Goal: Information Seeking & Learning: Learn about a topic

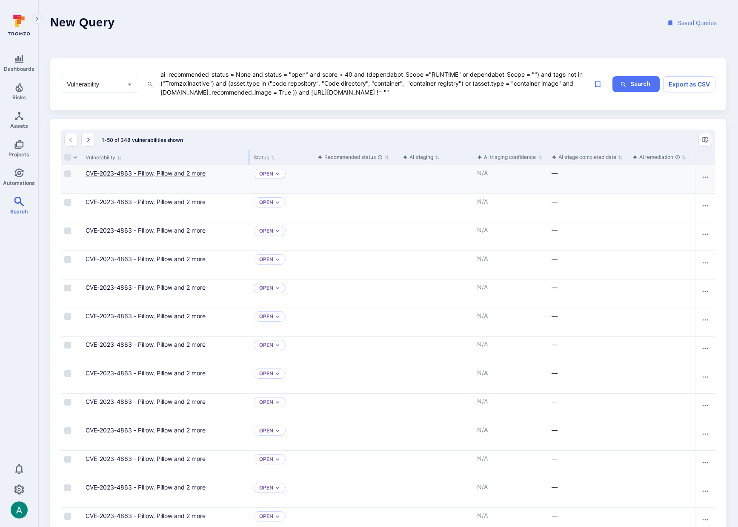
drag, startPoint x: 166, startPoint y: 159, endPoint x: 170, endPoint y: 173, distance: 15.2
click at [249, 161] on div at bounding box center [249, 157] width 1 height 15
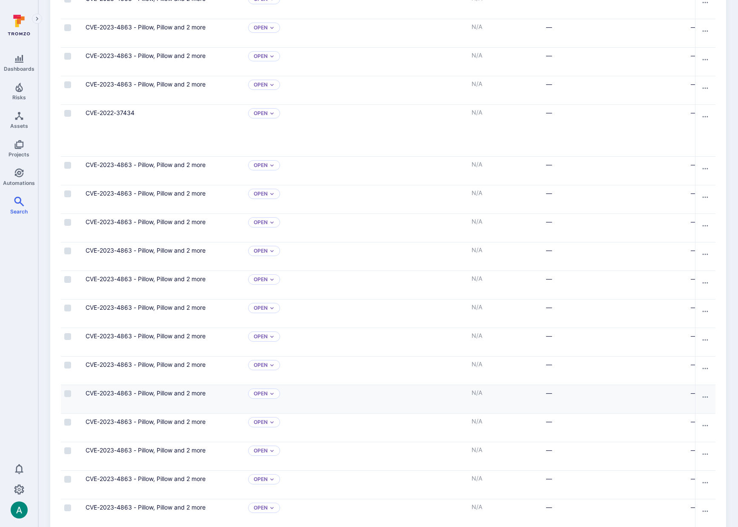
scroll to position [825, 0]
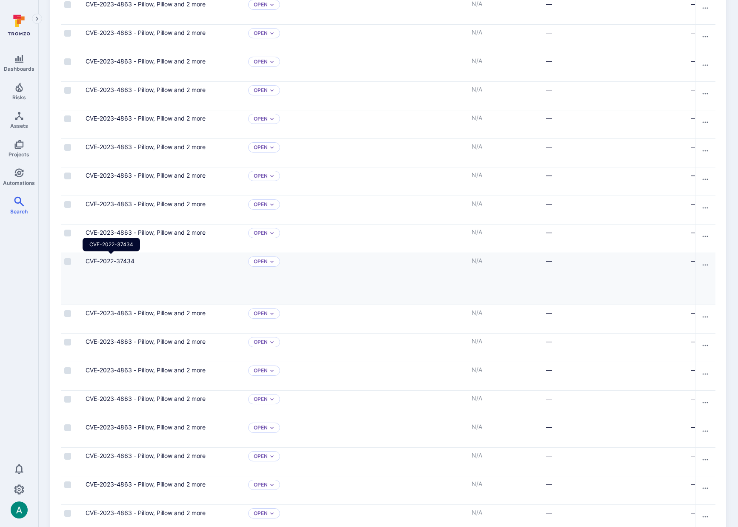
click at [112, 259] on link "CVE-2022-37434" at bounding box center [110, 260] width 49 height 7
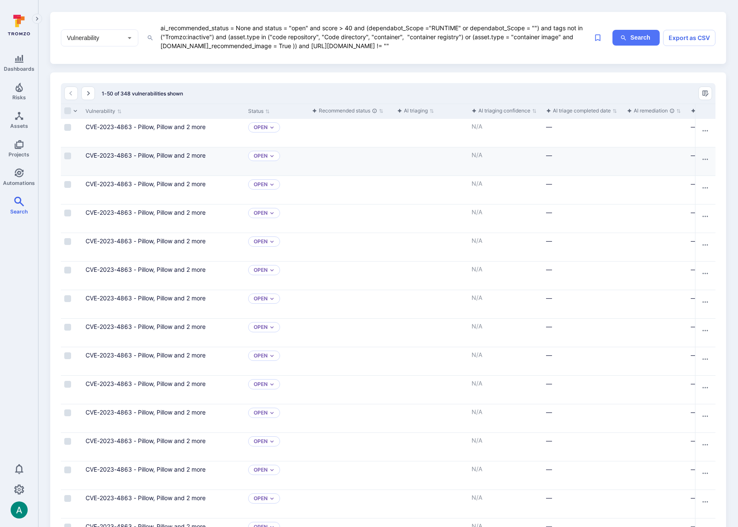
scroll to position [0, 0]
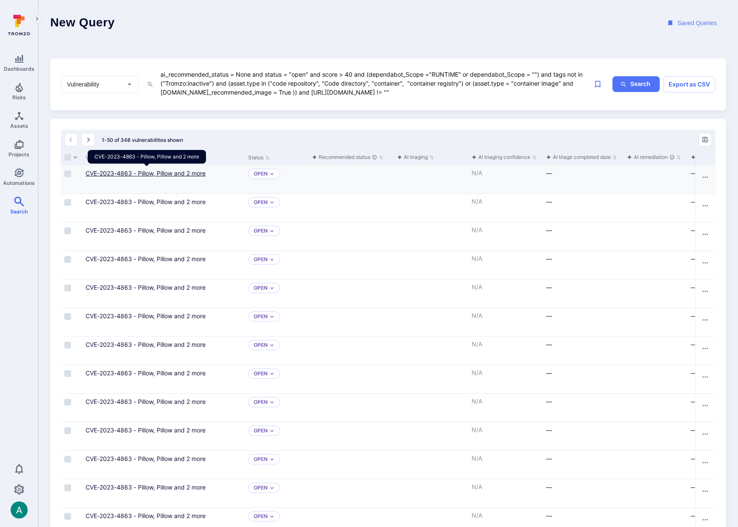
click at [162, 170] on link "CVE-2023-4863 - Pillow, Pillow and 2 more" at bounding box center [146, 172] width 120 height 7
